Goal: Check status: Check status

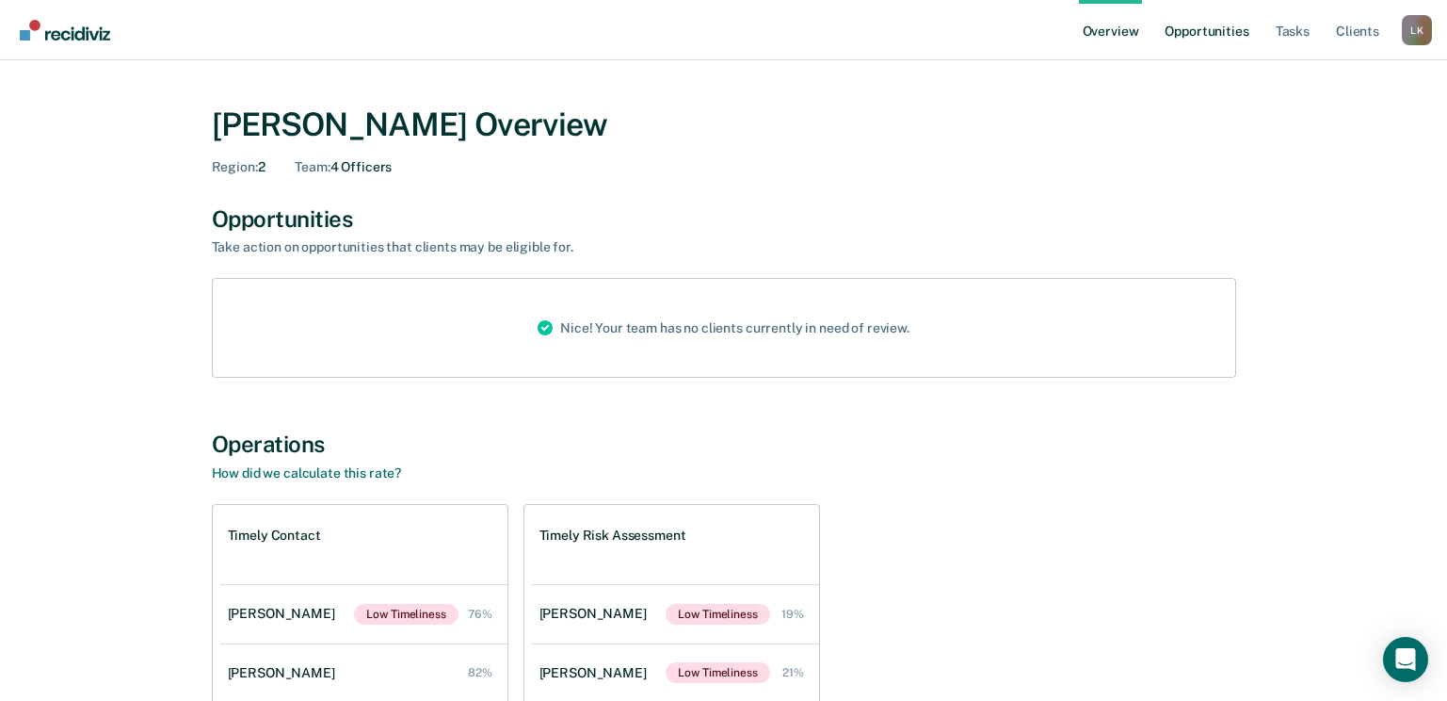
click at [1188, 34] on link "Opportunities" at bounding box center [1206, 30] width 91 height 60
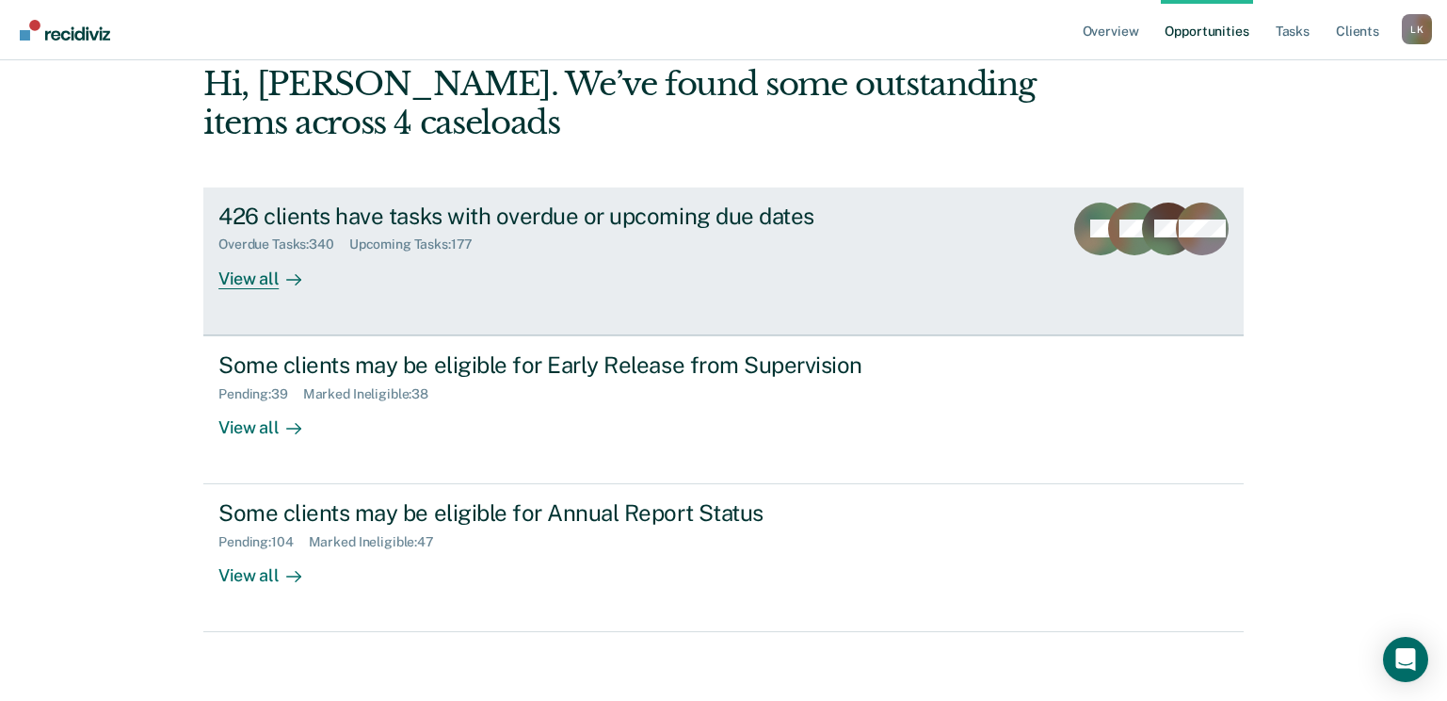
scroll to position [94, 0]
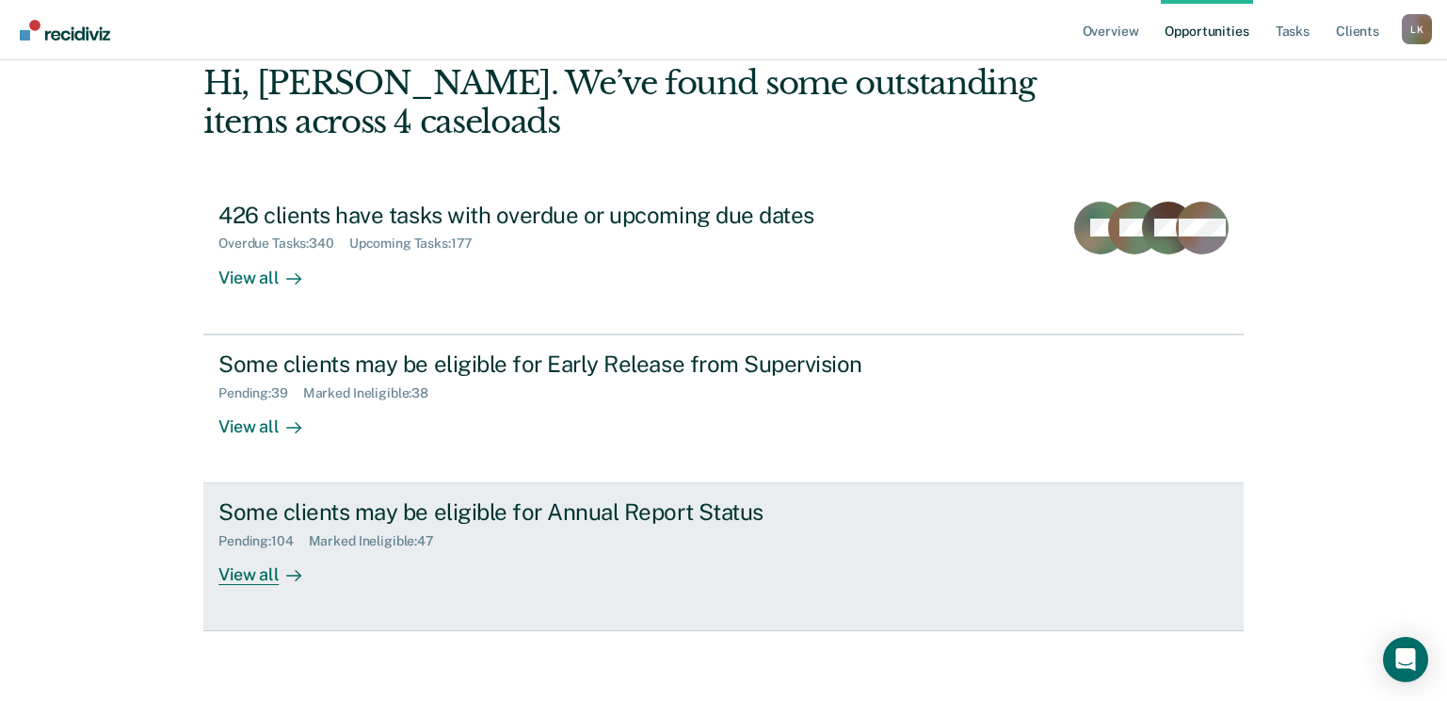
click at [245, 575] on div "View all" at bounding box center [270, 567] width 105 height 37
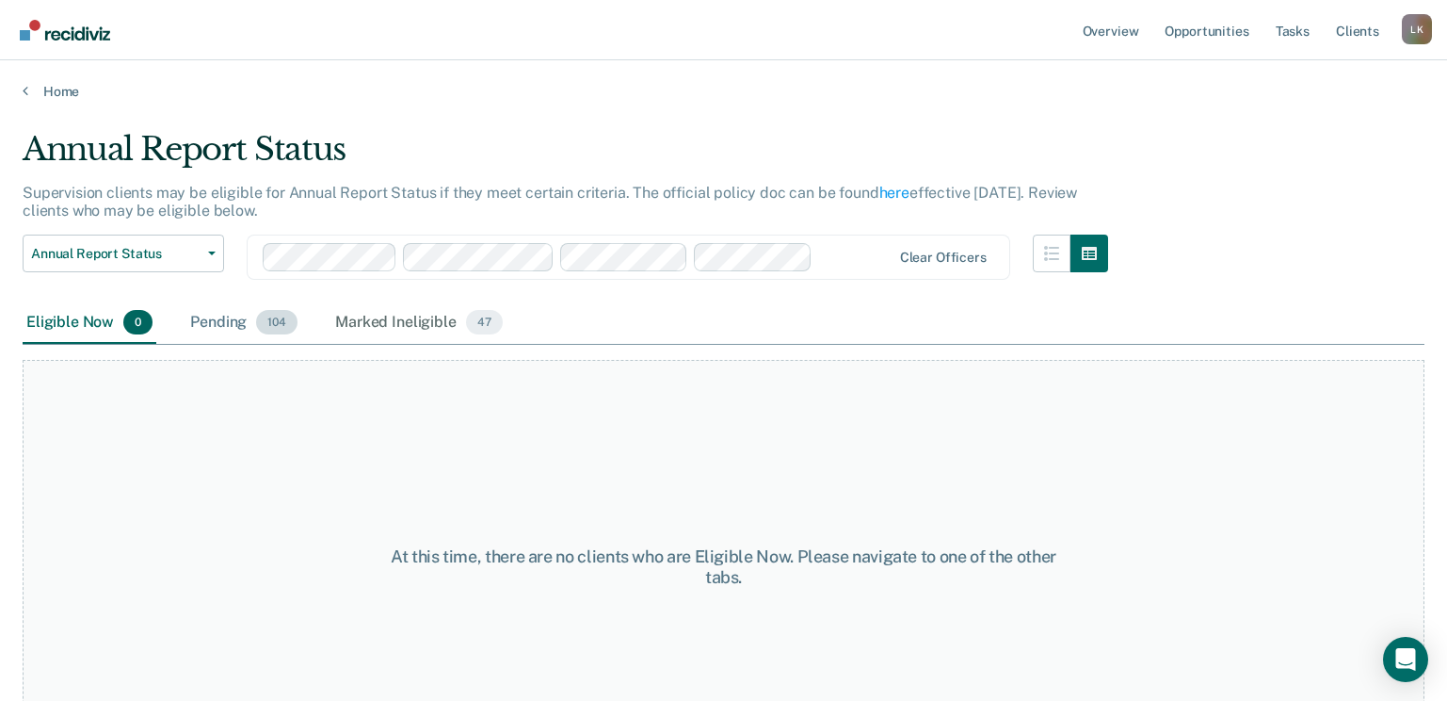
click at [218, 325] on div "Pending 104" at bounding box center [243, 322] width 115 height 41
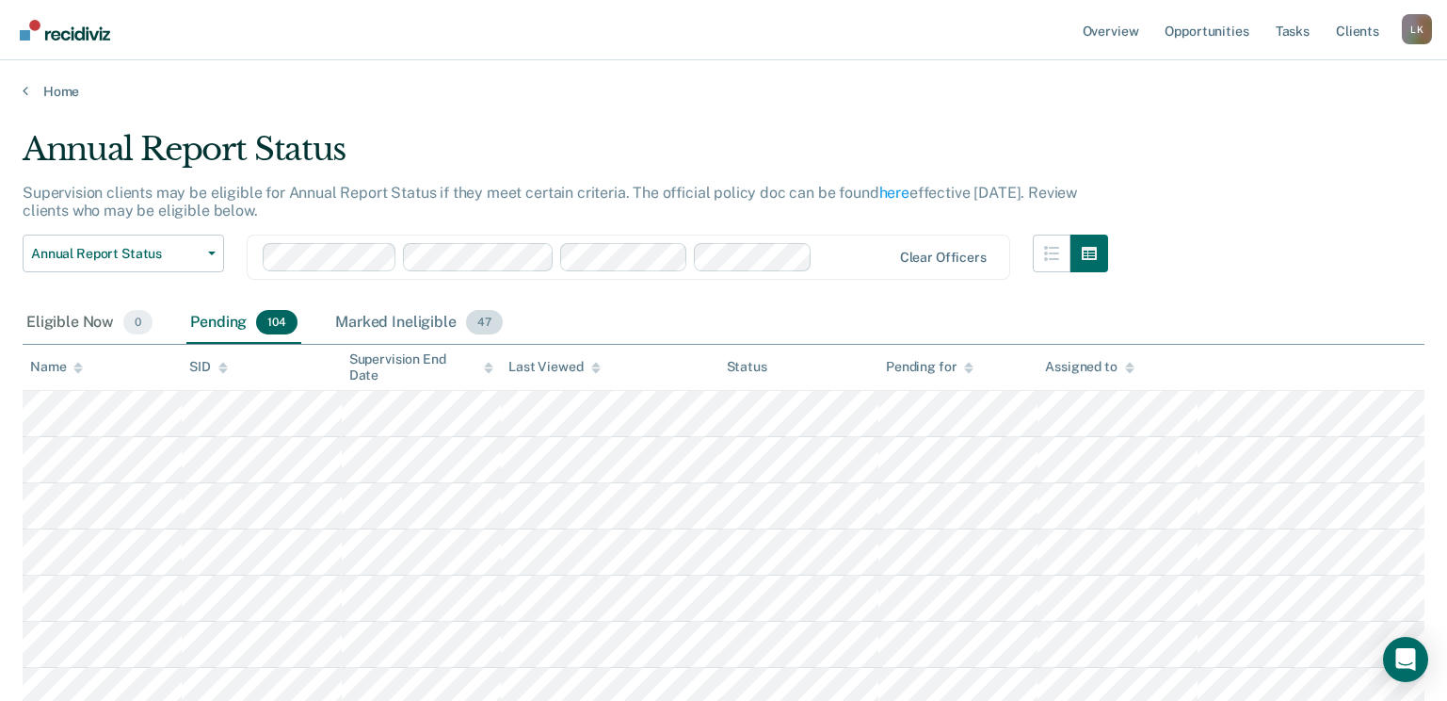
click at [374, 329] on div "Marked Ineligible 47" at bounding box center [418, 322] width 174 height 41
click at [227, 324] on div "Pending 104" at bounding box center [243, 322] width 115 height 41
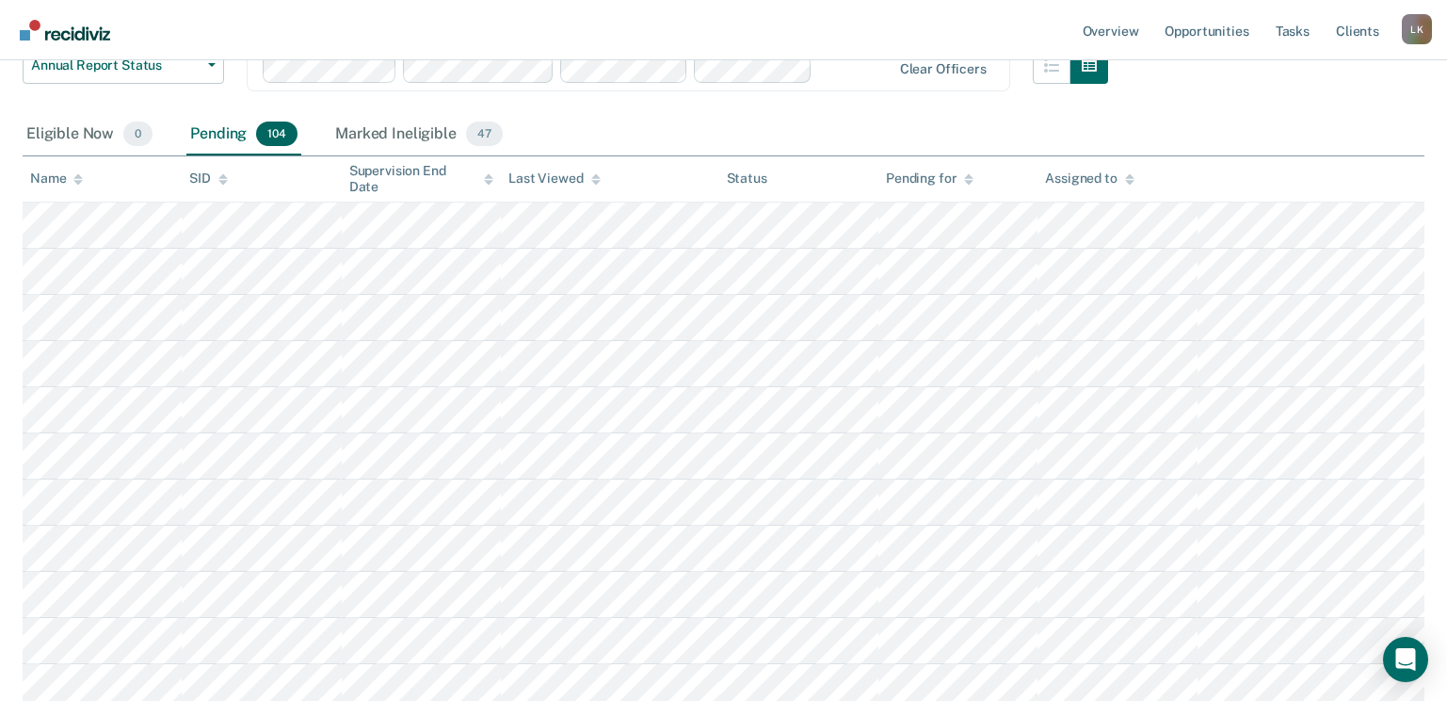
click at [488, 171] on div at bounding box center [488, 178] width 9 height 16
click at [486, 173] on div "Supervision End Date" at bounding box center [421, 179] width 144 height 32
click at [487, 185] on icon at bounding box center [488, 179] width 9 height 12
click at [75, 174] on icon at bounding box center [77, 179] width 9 height 12
click at [594, 174] on icon at bounding box center [595, 176] width 9 height 5
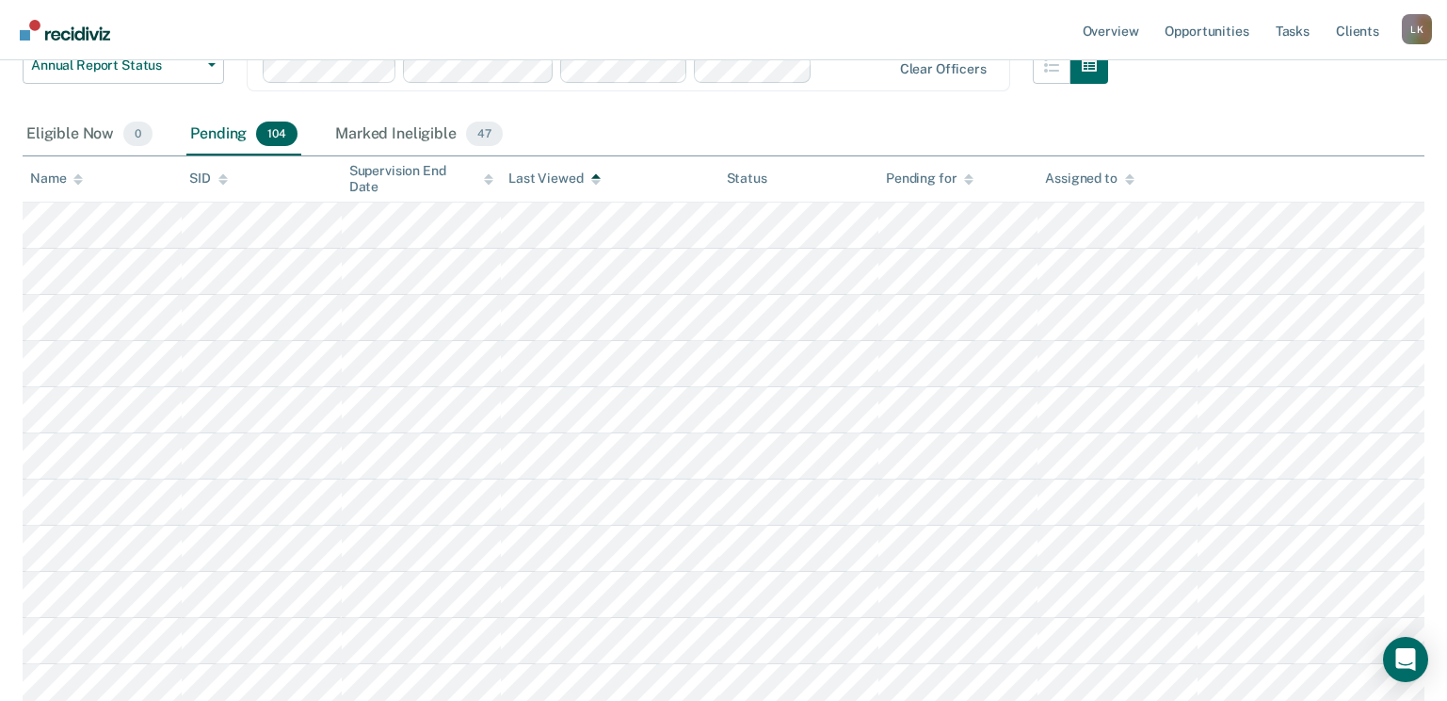
click at [594, 174] on icon at bounding box center [595, 176] width 9 height 5
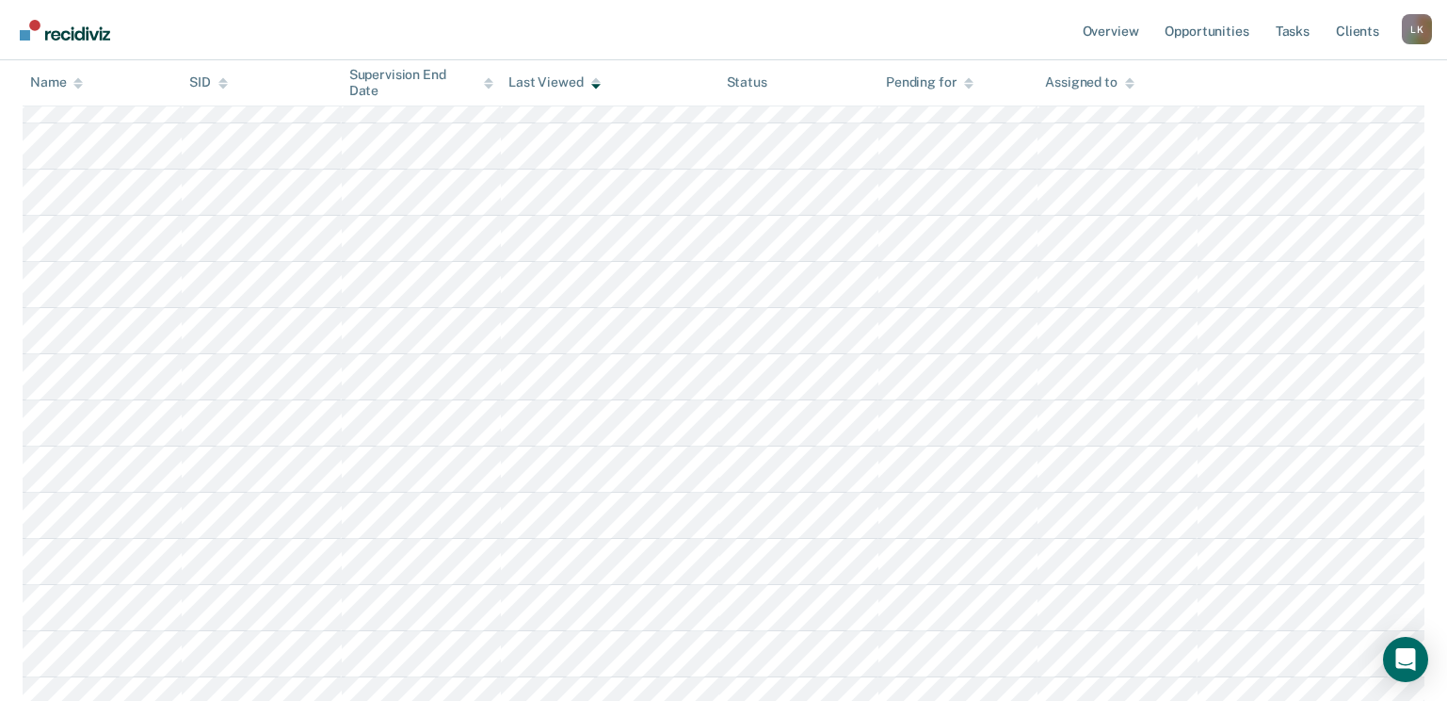
scroll to position [833, 0]
